Goal: Information Seeking & Learning: Stay updated

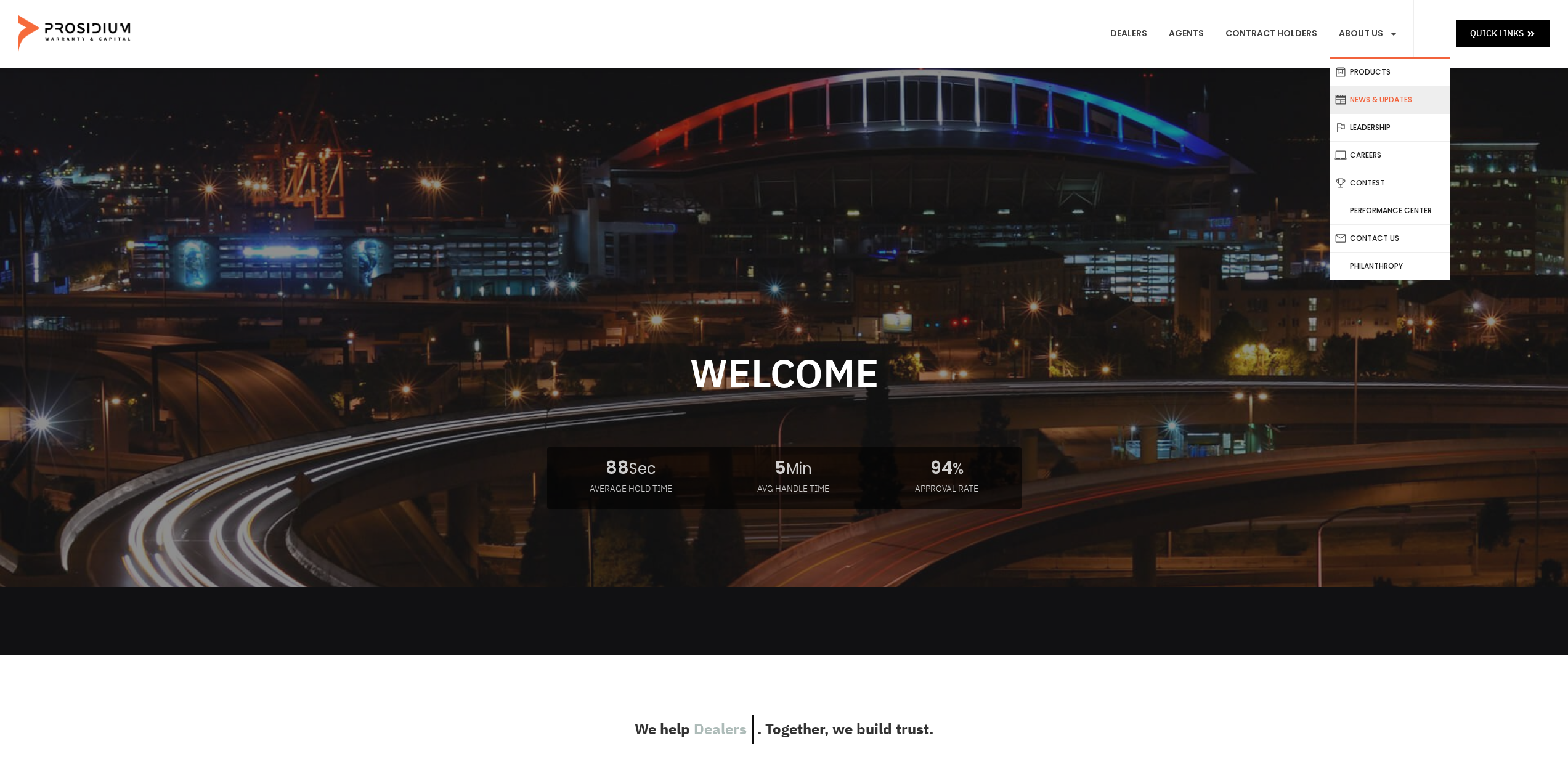
click at [1386, 103] on link "News & Updates" at bounding box center [1390, 99] width 120 height 27
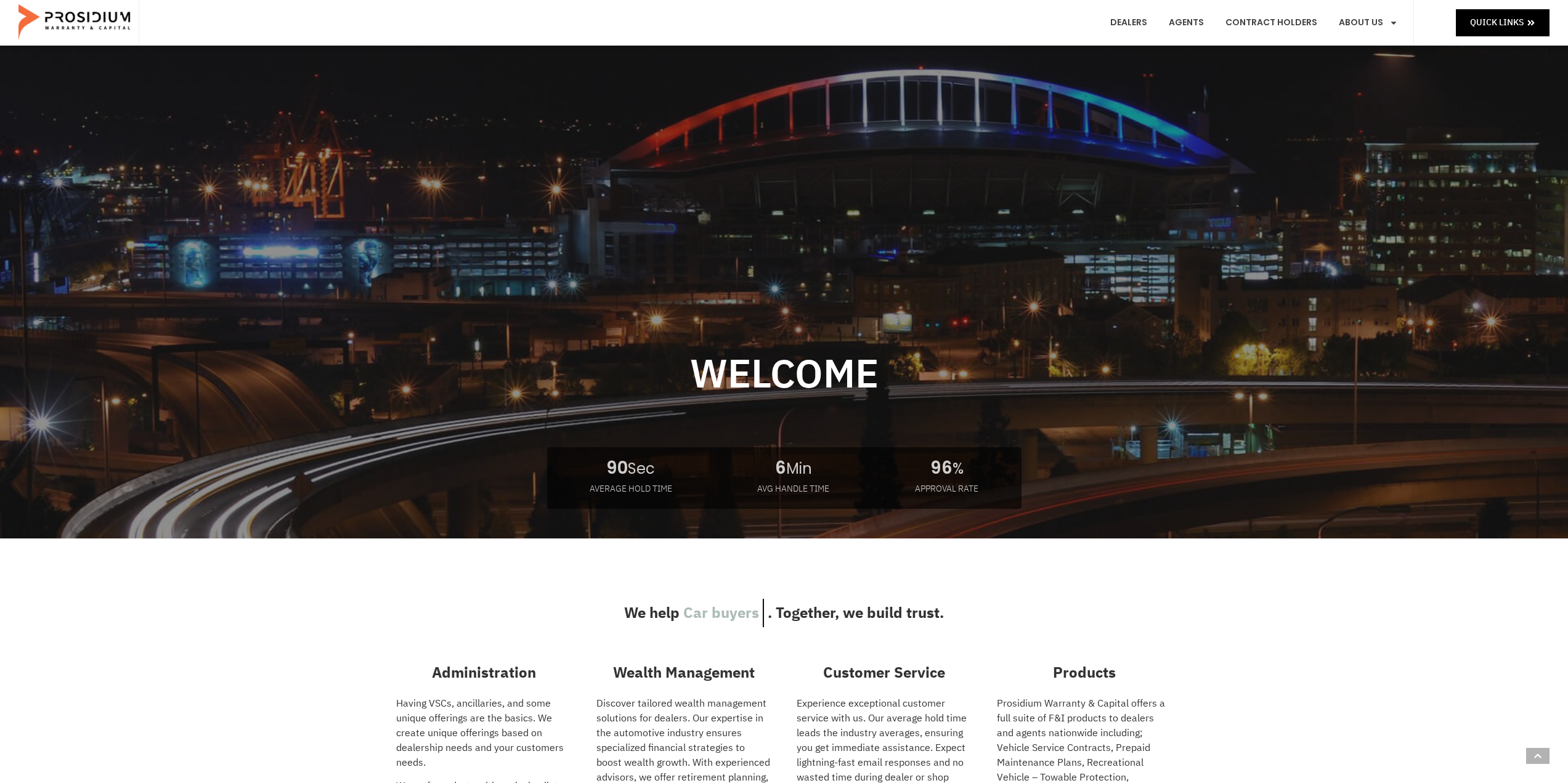
scroll to position [2084, 0]
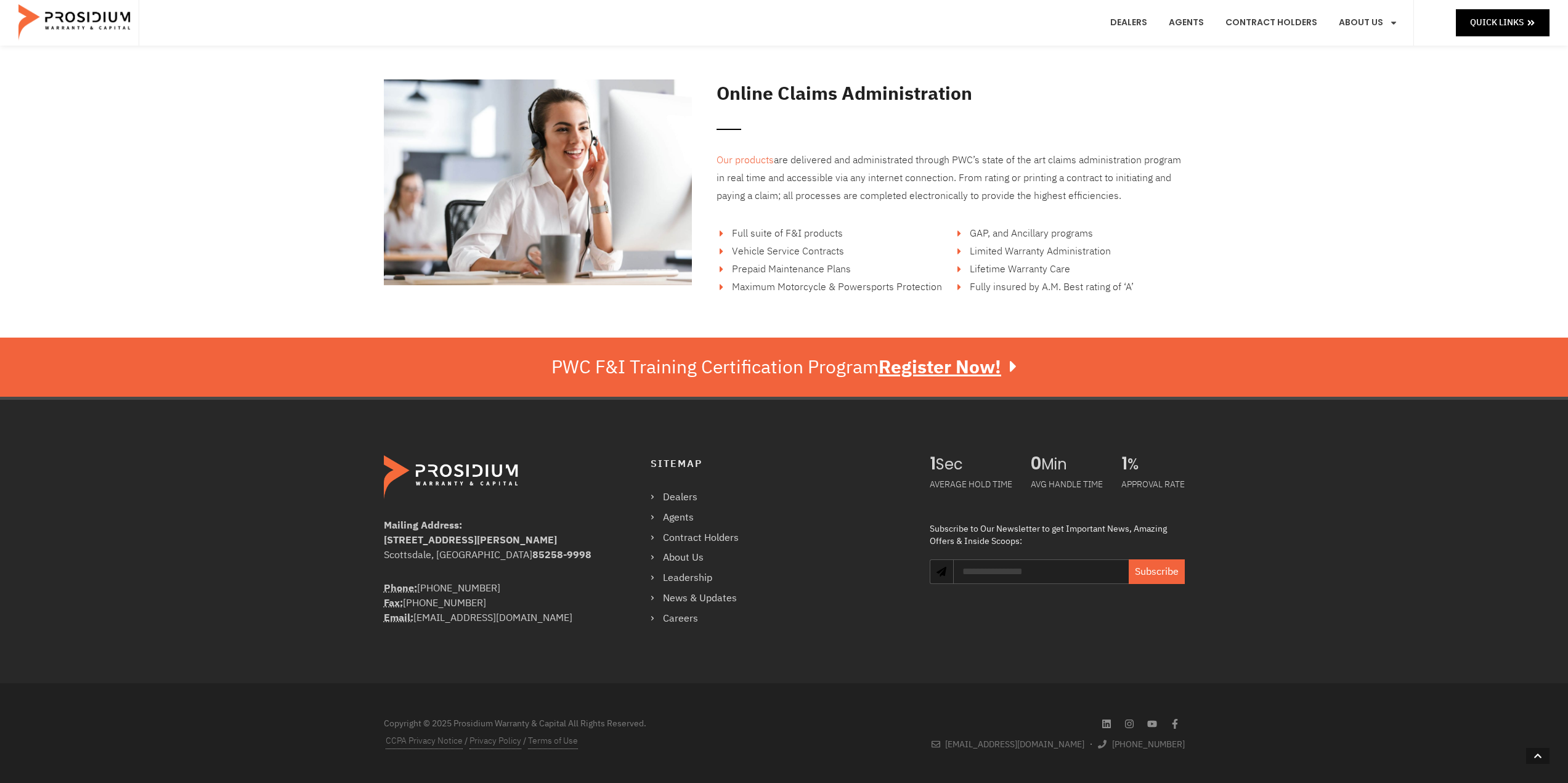
drag, startPoint x: 904, startPoint y: 360, endPoint x: 920, endPoint y: 571, distance: 211.6
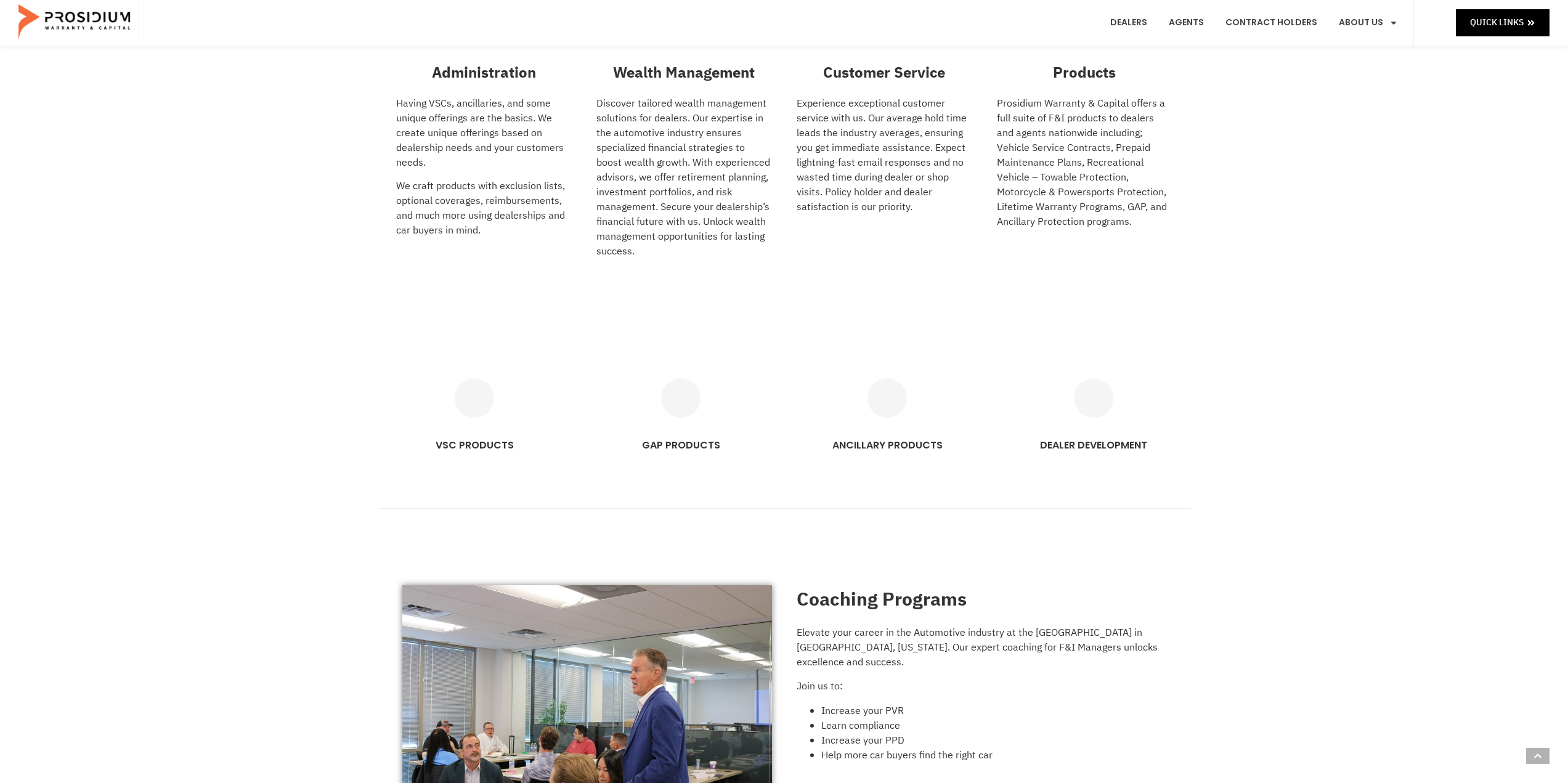
scroll to position [0, 0]
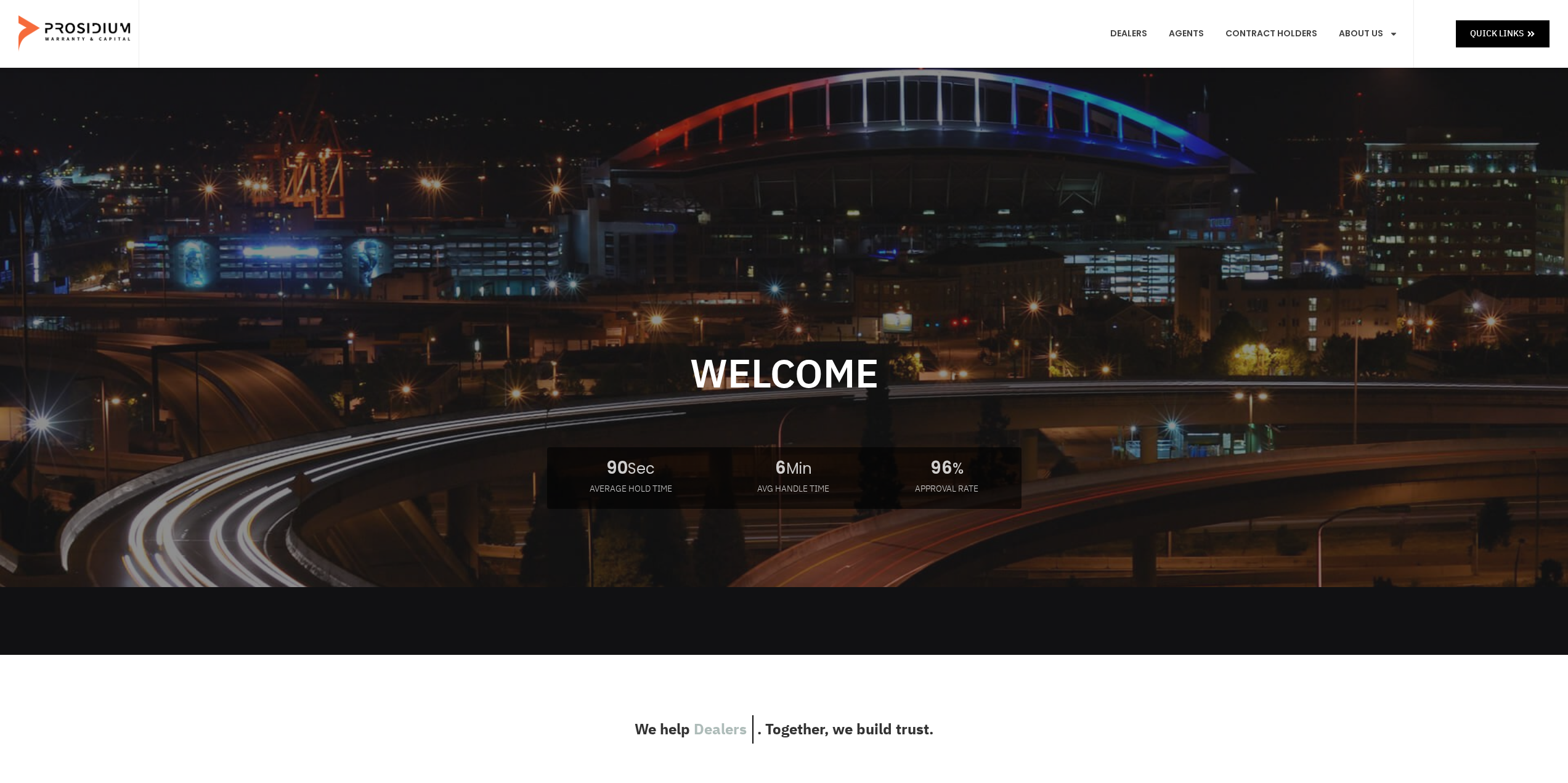
drag, startPoint x: 872, startPoint y: 472, endPoint x: 915, endPoint y: 209, distance: 266.5
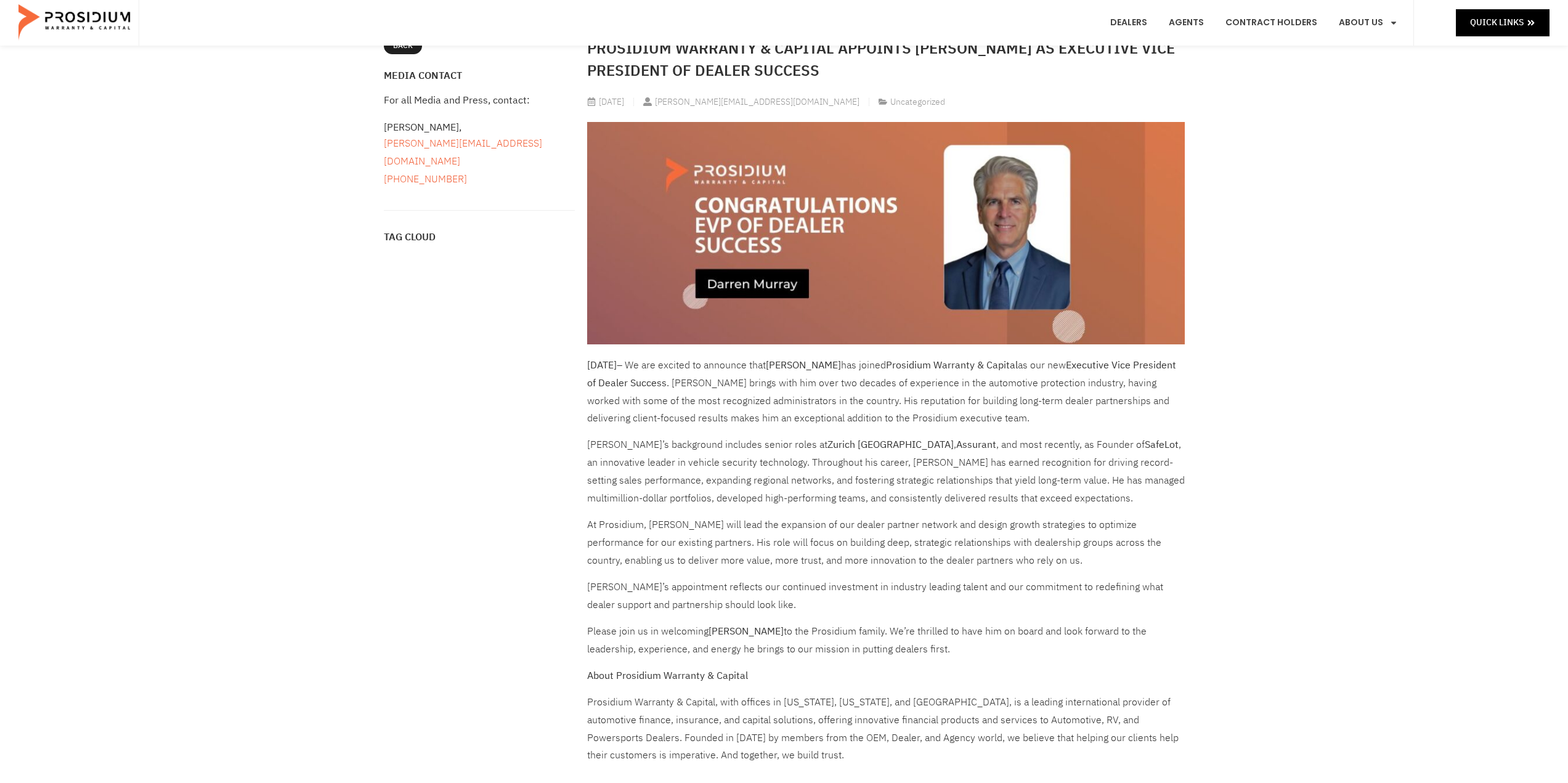
scroll to position [123, 0]
